Goal: Subscribe to service/newsletter

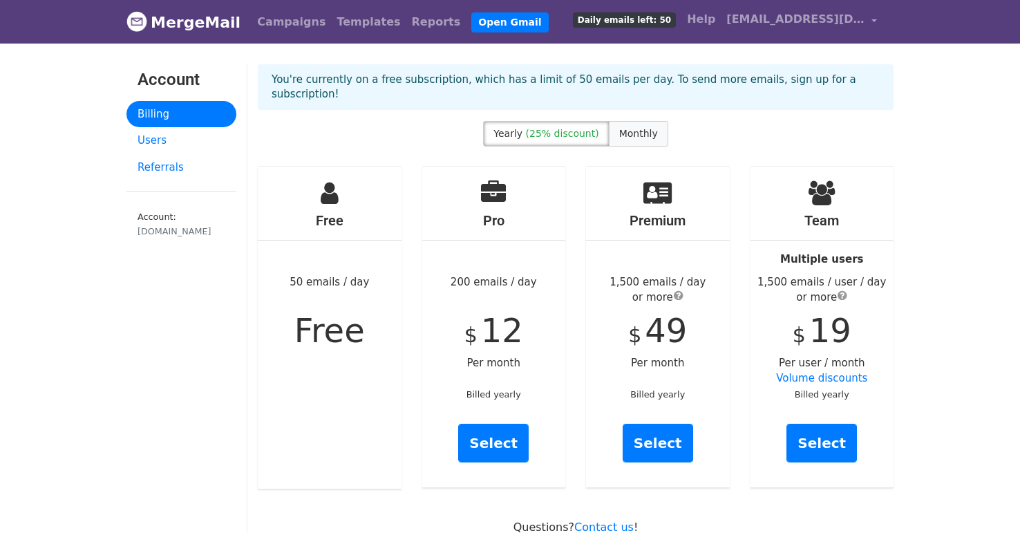
click at [629, 128] on span "Monthly" at bounding box center [638, 133] width 39 height 11
click at [542, 128] on span "(25% discount)" at bounding box center [562, 133] width 73 height 11
click at [497, 423] on link "Select" at bounding box center [493, 442] width 70 height 39
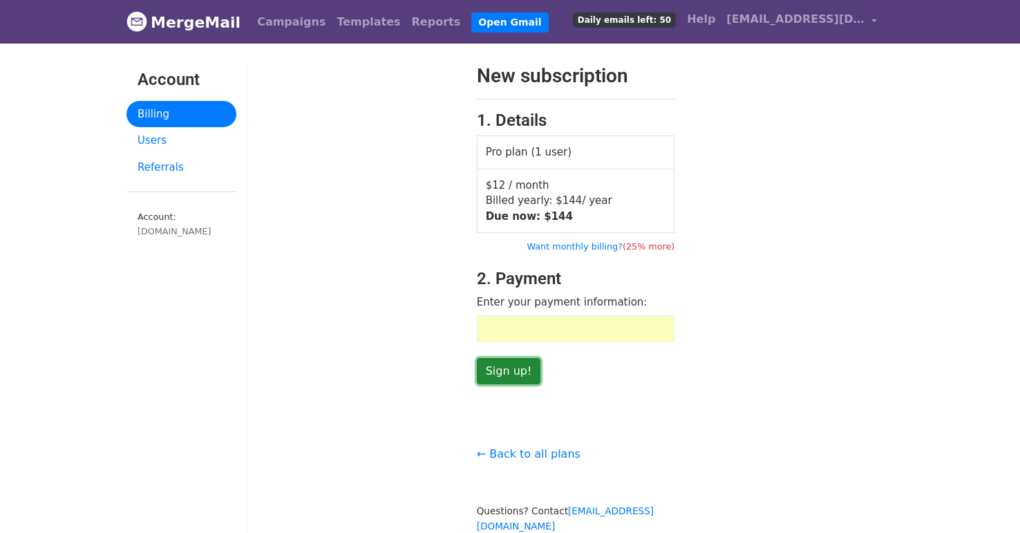
click at [508, 370] on input "Sign up!" at bounding box center [509, 371] width 64 height 26
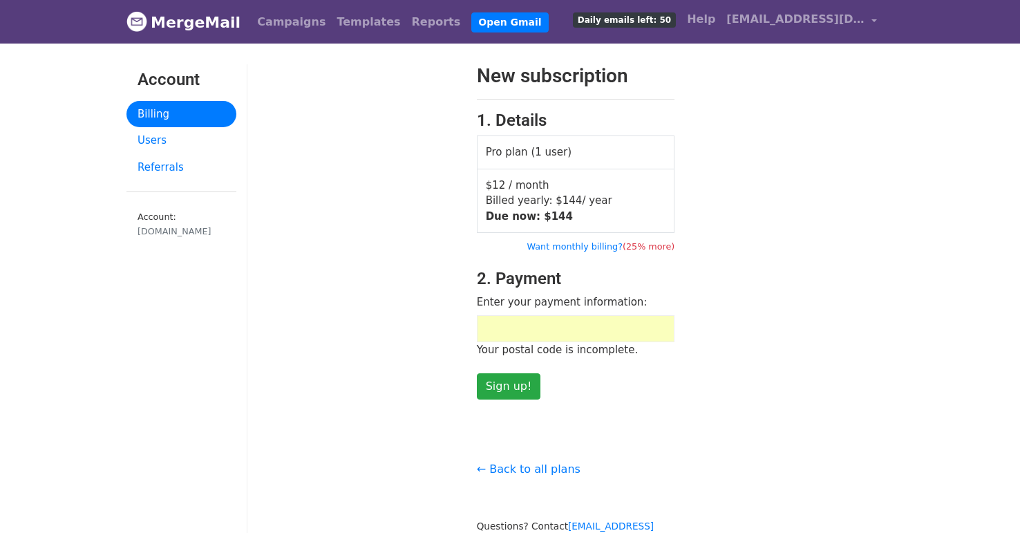
click at [653, 335] on div at bounding box center [576, 328] width 198 height 27
click at [806, 300] on div "New subscription 1. Details Pro plan (1 user) $12 / month Billed yearly: $ 144 …" at bounding box center [575, 231] width 656 height 335
click at [513, 385] on input "Sign up!" at bounding box center [509, 386] width 64 height 26
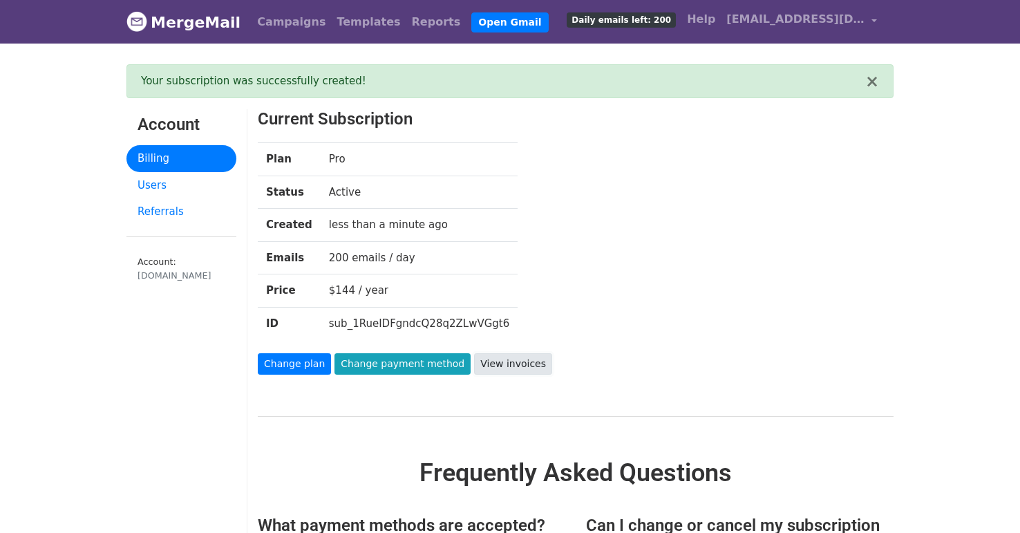
click at [501, 359] on link "View invoices" at bounding box center [513, 363] width 78 height 21
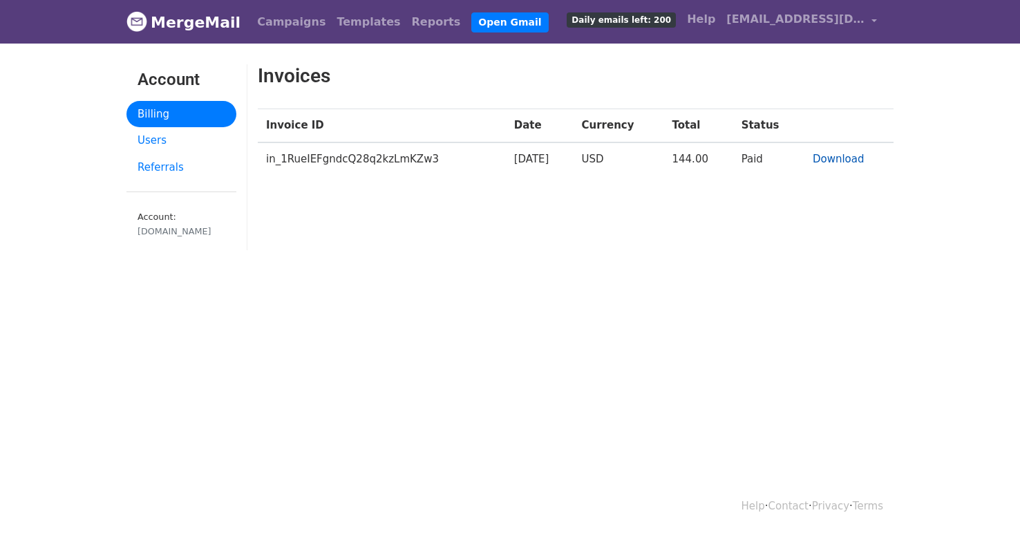
click at [843, 157] on link "Download" at bounding box center [838, 159] width 52 height 12
click at [80, 106] on body "MergeMail Campaigns Templates Reports Open Gmail Daily emails left: 200 Help mk…" at bounding box center [510, 159] width 1020 height 319
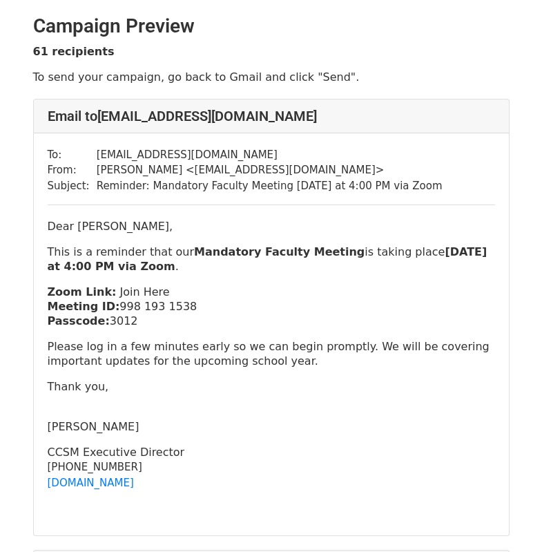
click at [133, 291] on link "Join Here" at bounding box center [145, 291] width 50 height 13
drag, startPoint x: 138, startPoint y: 291, endPoint x: 122, endPoint y: 292, distance: 15.9
click at [131, 292] on link "Join Here" at bounding box center [145, 291] width 50 height 13
click at [120, 292] on link "Join Here" at bounding box center [145, 291] width 50 height 13
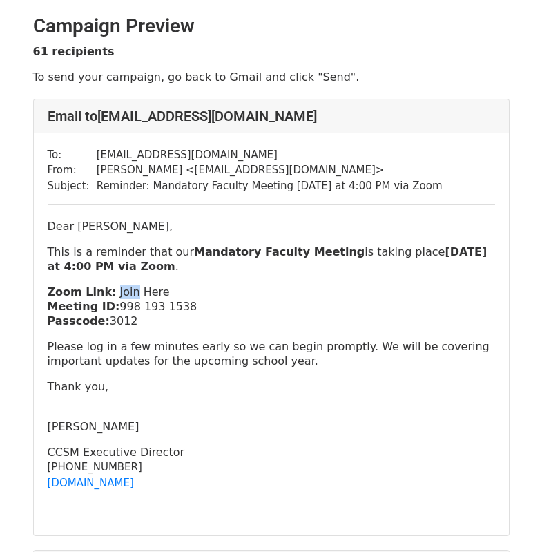
click at [121, 292] on link "Join Here" at bounding box center [145, 291] width 50 height 13
click at [144, 289] on link "Join Here" at bounding box center [145, 291] width 50 height 13
click at [169, 310] on p "Zoom Link: Join Here Meeting ID: 998 193 1538 Passcode: 3012" at bounding box center [272, 307] width 448 height 44
drag, startPoint x: 182, startPoint y: 306, endPoint x: 108, endPoint y: 310, distance: 73.3
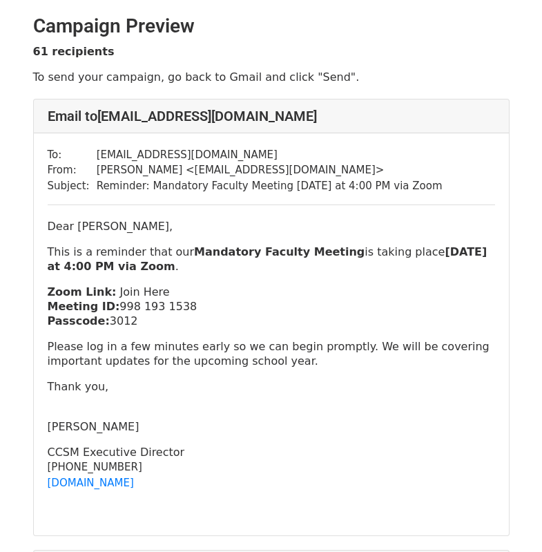
click at [108, 310] on p "Zoom Link: Join Here Meeting ID: 998 193 1538 Passcode: 3012" at bounding box center [272, 307] width 448 height 44
click at [123, 310] on p "Zoom Link: Join Here Meeting ID: 998 193 1538 Passcode: 3012" at bounding box center [272, 307] width 448 height 44
click at [116, 308] on p "Zoom Link: Join Here Meeting ID: 998 193 1538 Passcode: 3012" at bounding box center [272, 307] width 448 height 44
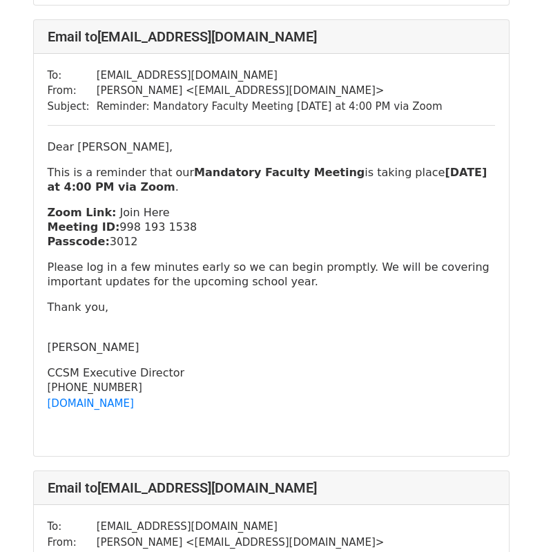
scroll to position [1036, 0]
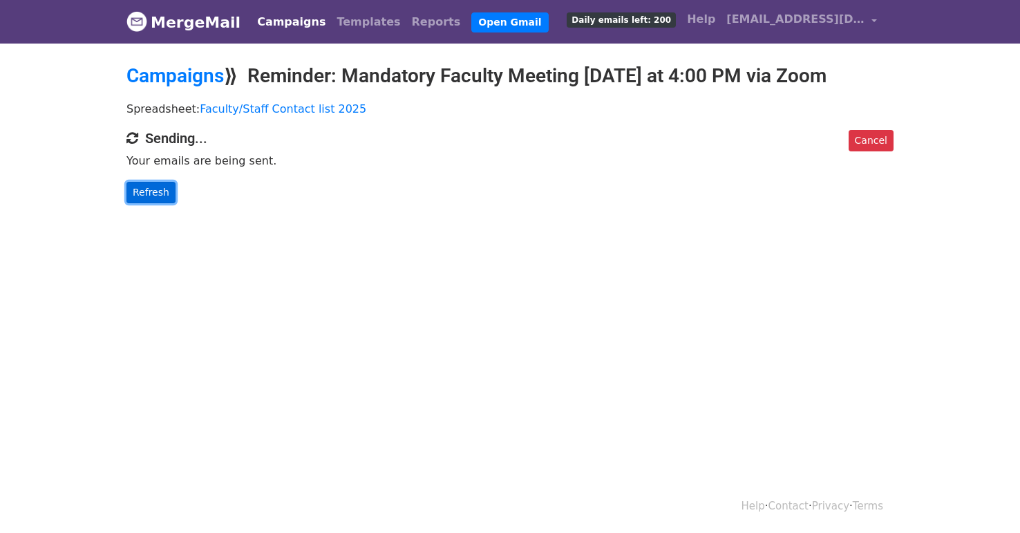
click at [148, 188] on link "Refresh" at bounding box center [150, 192] width 49 height 21
